Goal: Task Accomplishment & Management: Manage account settings

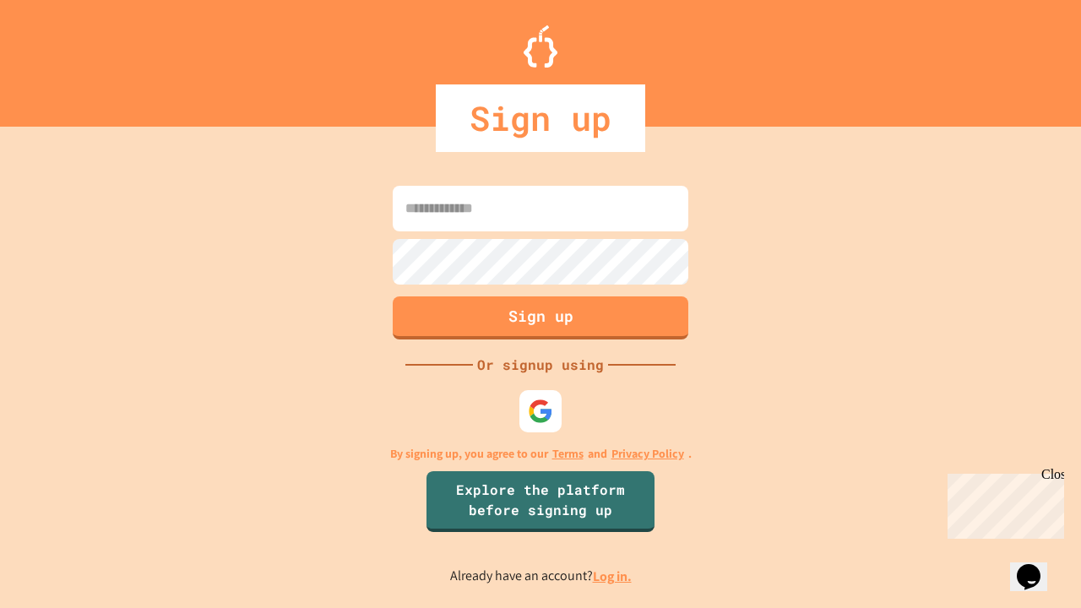
click at [613, 576] on link "Log in." at bounding box center [612, 576] width 39 height 18
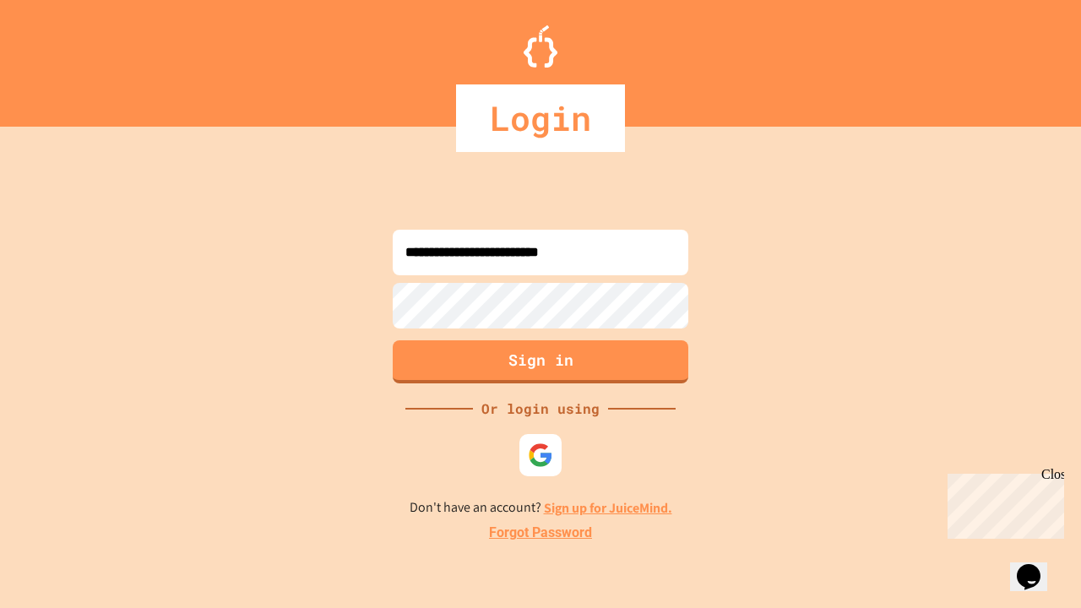
type input "**********"
